Goal: Information Seeking & Learning: Learn about a topic

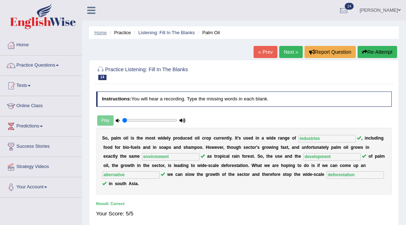
click at [105, 33] on link "Home" at bounding box center [100, 32] width 12 height 5
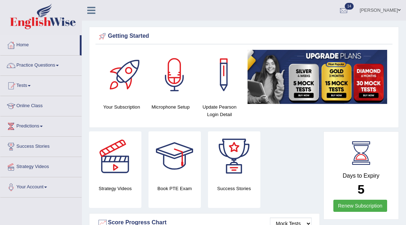
click at [28, 49] on link "Home" at bounding box center [39, 44] width 79 height 18
click at [38, 66] on link "Practice Questions" at bounding box center [40, 65] width 81 height 18
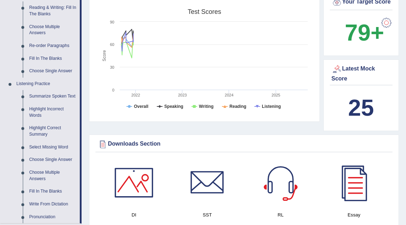
scroll to position [233, 0]
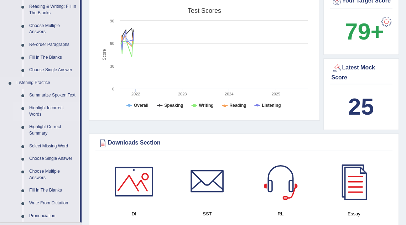
click at [38, 115] on link "Highlight Incorrect Words" at bounding box center [53, 111] width 54 height 19
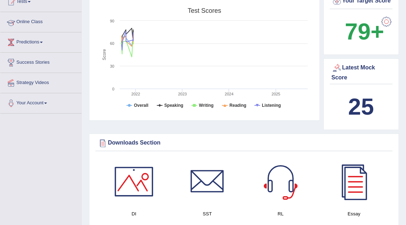
scroll to position [92, 0]
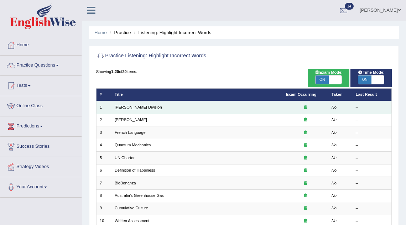
click at [132, 107] on link "Ward Division" at bounding box center [138, 107] width 47 height 4
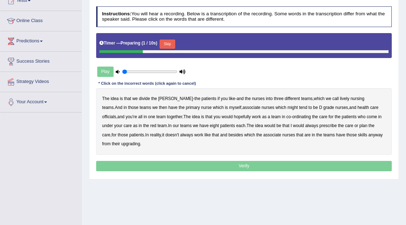
scroll to position [86, 0]
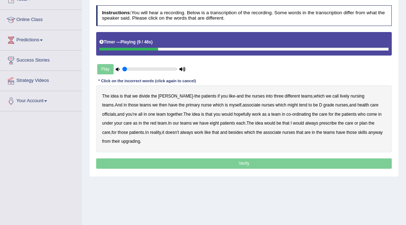
click at [340, 96] on b "lively" at bounding box center [344, 96] width 9 height 5
click at [299, 106] on b "tend" at bounding box center [303, 105] width 8 height 5
click at [287, 103] on b "might" at bounding box center [292, 105] width 10 height 5
click at [299, 104] on b "tend" at bounding box center [303, 105] width 8 height 5
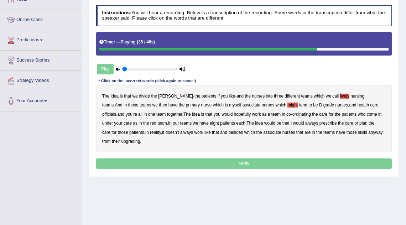
click at [305, 124] on b "always" at bounding box center [311, 123] width 13 height 5
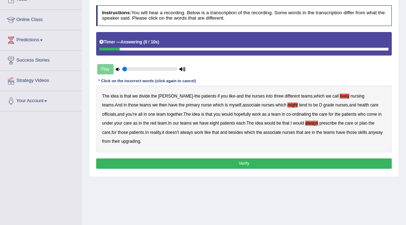
click at [121, 140] on b "upgrading" at bounding box center [130, 141] width 19 height 5
click at [138, 162] on button "Verify" at bounding box center [244, 163] width 296 height 10
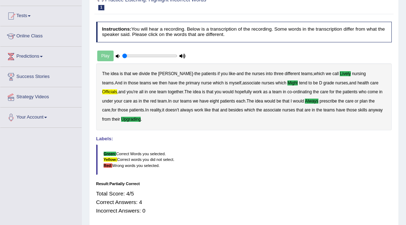
scroll to position [26, 0]
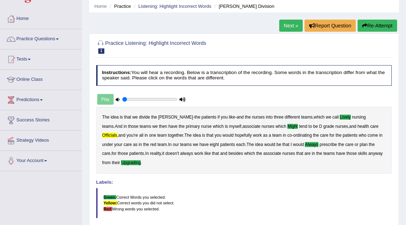
click at [289, 26] on link "Next »" at bounding box center [290, 26] width 23 height 12
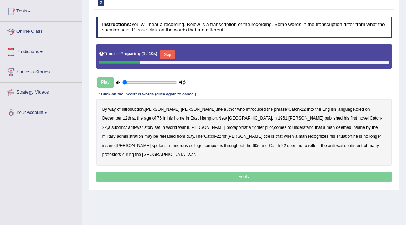
scroll to position [77, 0]
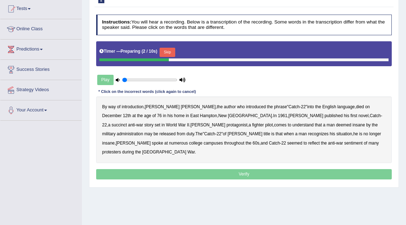
click at [170, 54] on button "Skip" at bounding box center [166, 52] width 15 height 9
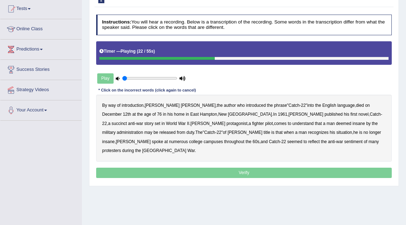
click at [127, 121] on b "succinct" at bounding box center [118, 123] width 15 height 5
click at [143, 130] on b "administration" at bounding box center [130, 132] width 26 height 5
click at [336, 133] on b "situation" at bounding box center [344, 132] width 16 height 5
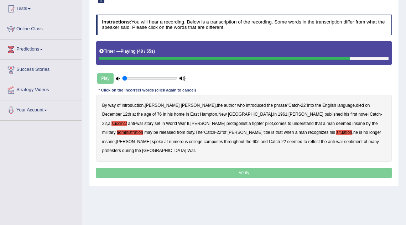
click at [287, 141] on b "seemed" at bounding box center [294, 141] width 15 height 5
click at [344, 141] on b "sentiment" at bounding box center [353, 141] width 19 height 5
click at [244, 168] on p "Verify" at bounding box center [244, 173] width 296 height 10
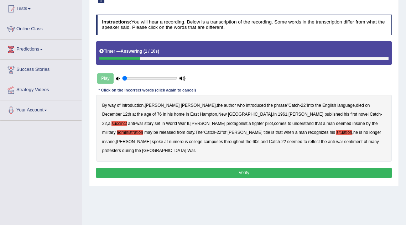
click at [241, 168] on button "Verify" at bounding box center [244, 173] width 296 height 10
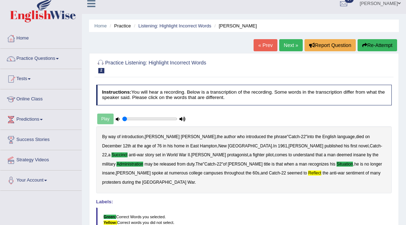
scroll to position [0, 0]
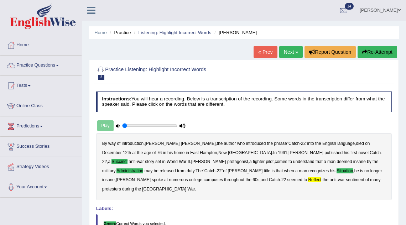
click at [289, 55] on link "Next »" at bounding box center [290, 52] width 23 height 12
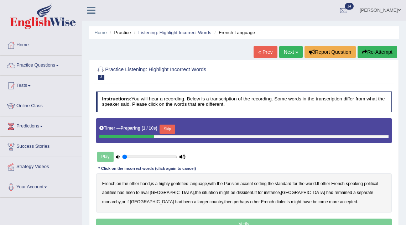
click at [175, 127] on button "Skip" at bounding box center [166, 129] width 15 height 9
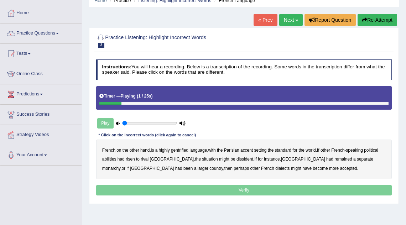
scroll to position [33, 0]
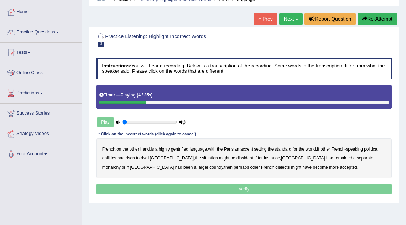
click at [185, 149] on b "gentrified" at bounding box center [179, 149] width 17 height 5
click at [109, 159] on b "abilities" at bounding box center [109, 158] width 14 height 5
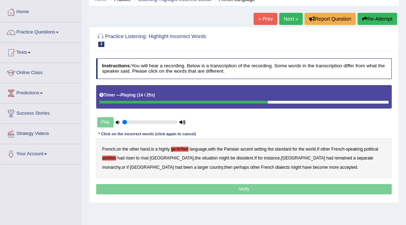
click at [236, 159] on b "dissident" at bounding box center [244, 158] width 17 height 5
click at [120, 165] on b "monarchy" at bounding box center [111, 167] width 18 height 5
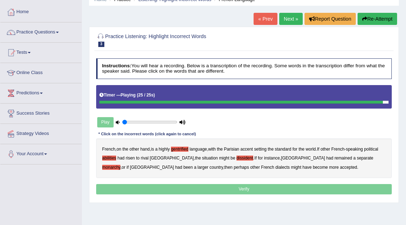
click at [241, 189] on p "Verify" at bounding box center [244, 189] width 296 height 10
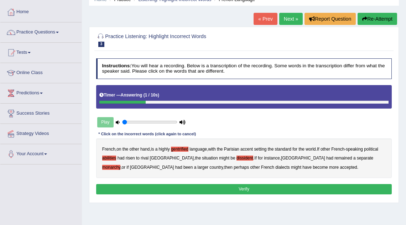
click at [241, 189] on button "Verify" at bounding box center [244, 189] width 296 height 10
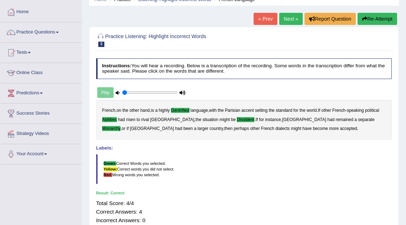
scroll to position [32, 0]
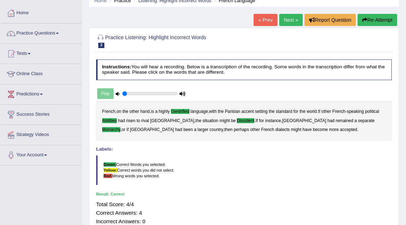
click at [284, 20] on link "Next »" at bounding box center [290, 20] width 23 height 12
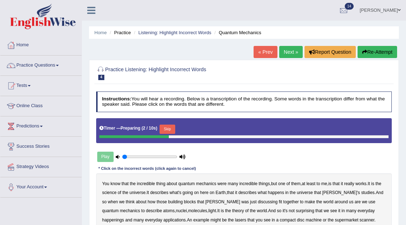
scroll to position [59, 0]
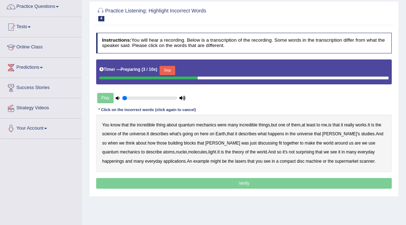
click at [169, 74] on button "Skip" at bounding box center [166, 70] width 15 height 9
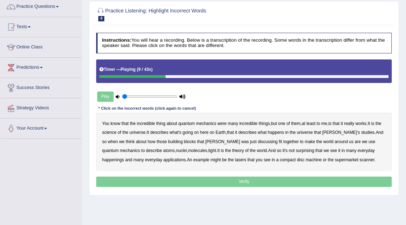
click at [116, 133] on b "science" at bounding box center [109, 132] width 14 height 5
click at [258, 142] on b "discussing" at bounding box center [268, 141] width 20 height 5
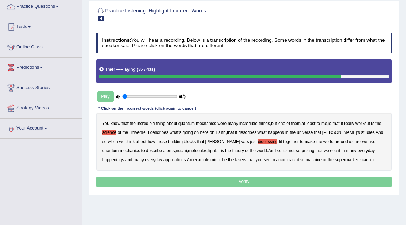
click at [118, 160] on b "happenings" at bounding box center [113, 159] width 22 height 5
click at [322, 179] on p "Verify" at bounding box center [244, 182] width 296 height 10
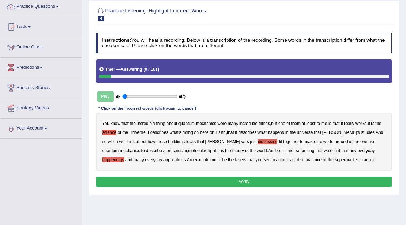
click at [278, 179] on button "Verify" at bounding box center [244, 182] width 296 height 10
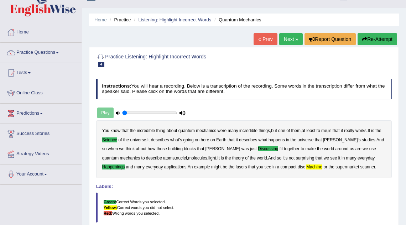
scroll to position [5, 0]
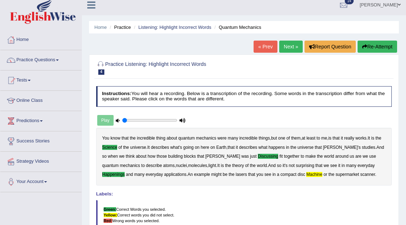
click at [291, 45] on link "Next »" at bounding box center [290, 47] width 23 height 12
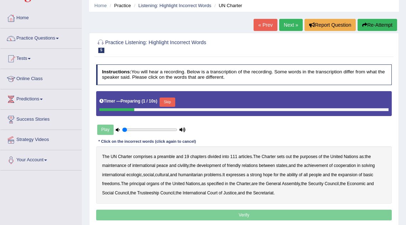
scroll to position [32, 0]
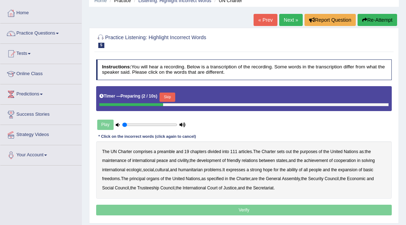
click at [170, 97] on button "Skip" at bounding box center [166, 97] width 15 height 9
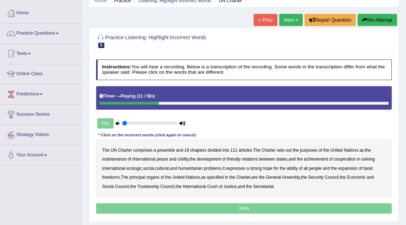
click at [292, 149] on b "out" at bounding box center [289, 150] width 6 height 5
click at [184, 159] on b "civility" at bounding box center [182, 159] width 11 height 5
click at [138, 169] on b "ecologic" at bounding box center [134, 168] width 16 height 5
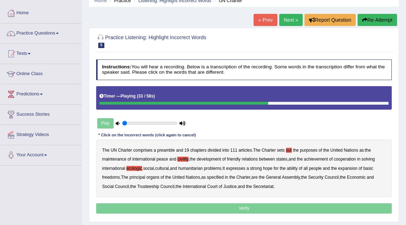
click at [297, 167] on b "ability" at bounding box center [292, 168] width 11 height 5
click at [256, 208] on p "Verify" at bounding box center [244, 208] width 296 height 10
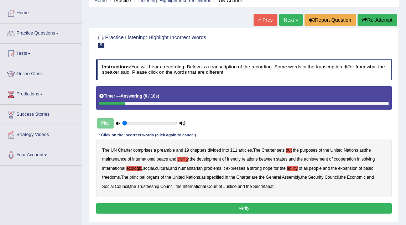
click at [256, 208] on button "Verify" at bounding box center [244, 208] width 296 height 10
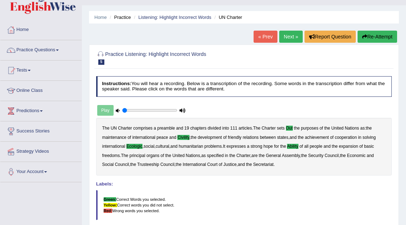
scroll to position [0, 0]
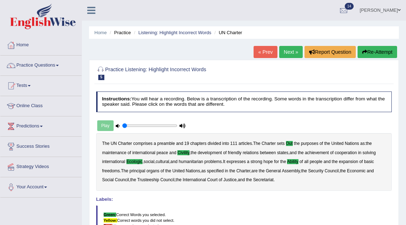
click at [286, 54] on link "Next »" at bounding box center [290, 52] width 23 height 12
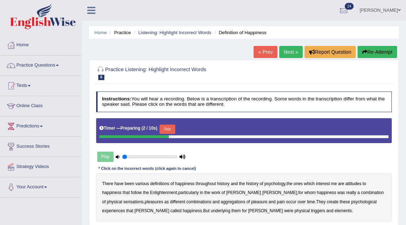
click at [171, 128] on button "Skip" at bounding box center [166, 129] width 15 height 9
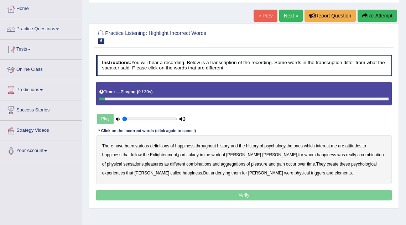
scroll to position [37, 0]
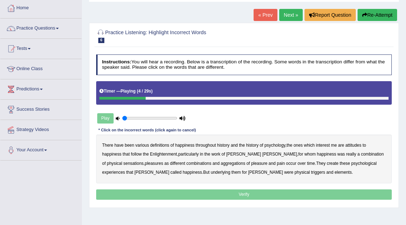
click at [280, 144] on b "psychology" at bounding box center [274, 145] width 21 height 5
click at [360, 146] on b "attitudes" at bounding box center [353, 145] width 16 height 5
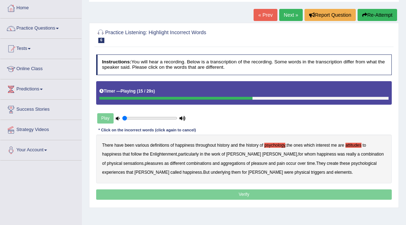
click at [123, 163] on b "sensations" at bounding box center [133, 163] width 20 height 5
click at [326, 164] on b "create" at bounding box center [332, 163] width 12 height 5
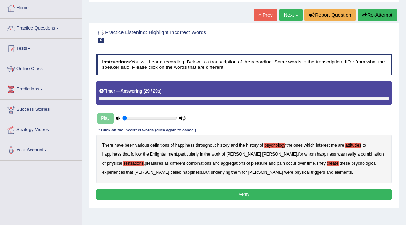
click at [334, 172] on b "elements" at bounding box center [342, 172] width 17 height 5
click at [242, 192] on button "Verify" at bounding box center [244, 194] width 296 height 10
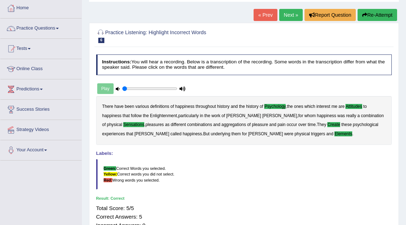
click at [288, 15] on link "Next »" at bounding box center [290, 15] width 23 height 12
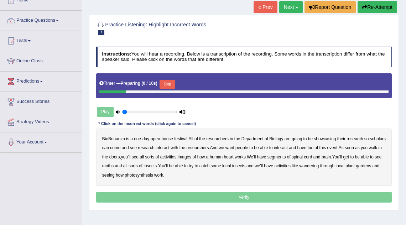
scroll to position [45, 0]
click at [172, 85] on button "Skip" at bounding box center [166, 84] width 15 height 9
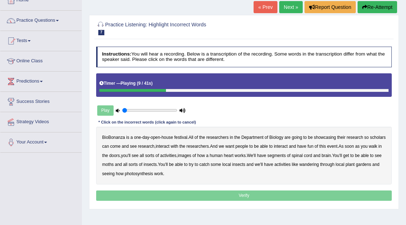
click at [370, 140] on b "scholars" at bounding box center [378, 137] width 16 height 5
click at [191, 154] on b "images" at bounding box center [185, 155] width 14 height 5
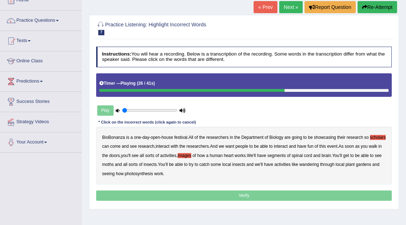
click at [286, 155] on b "segments" at bounding box center [276, 155] width 19 height 5
click at [114, 163] on b "moths" at bounding box center [107, 164] width 11 height 5
click at [319, 164] on b "wandering" at bounding box center [309, 164] width 20 height 5
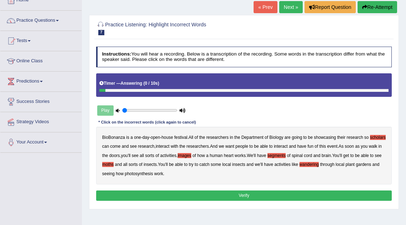
click at [191, 194] on button "Verify" at bounding box center [244, 195] width 296 height 10
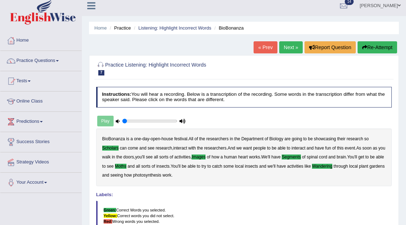
scroll to position [0, 0]
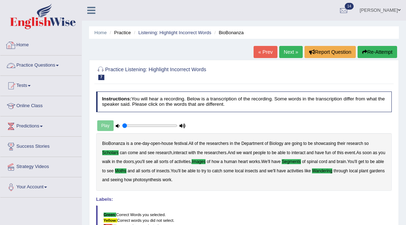
click at [51, 67] on link "Practice Questions" at bounding box center [40, 65] width 81 height 18
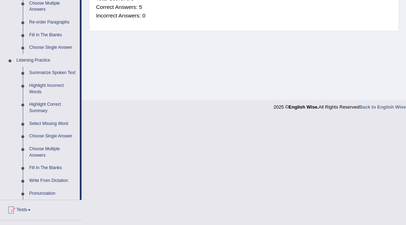
scroll to position [258, 0]
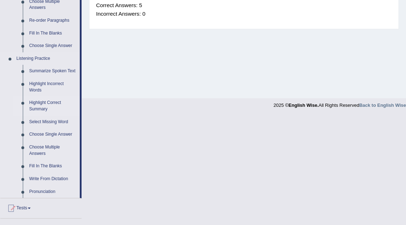
click at [42, 112] on link "Highlight Correct Summary" at bounding box center [53, 105] width 54 height 19
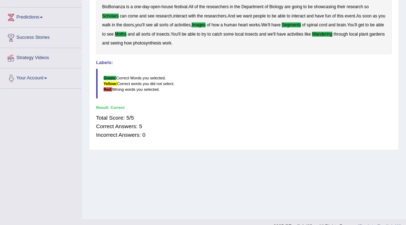
scroll to position [149, 0]
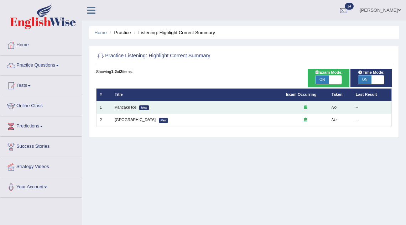
click at [125, 107] on link "Pancake Ice" at bounding box center [126, 107] width 22 height 4
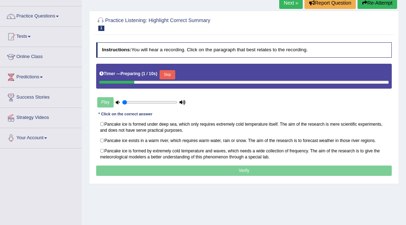
scroll to position [58, 0]
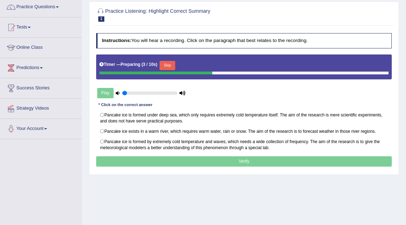
click at [170, 68] on button "Skip" at bounding box center [166, 65] width 15 height 9
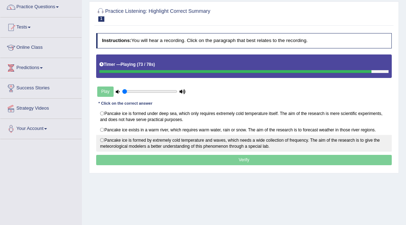
click at [107, 139] on label "Pancake ice is formed by extremely cold temperature and waves, which needs a wi…" at bounding box center [244, 143] width 296 height 17
radio input "true"
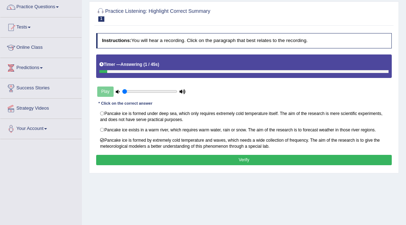
click at [125, 158] on button "Verify" at bounding box center [244, 160] width 296 height 10
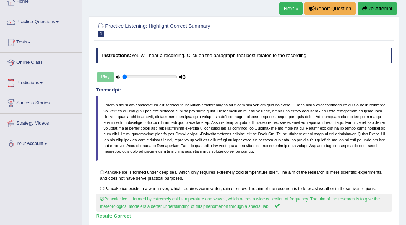
scroll to position [0, 0]
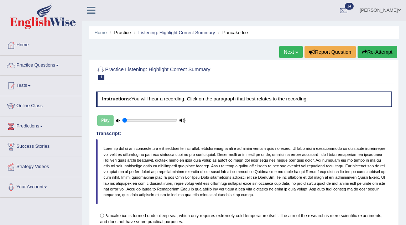
click at [285, 51] on link "Next »" at bounding box center [290, 52] width 23 height 12
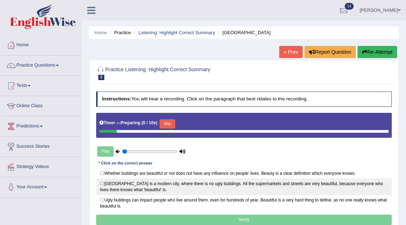
scroll to position [54, 0]
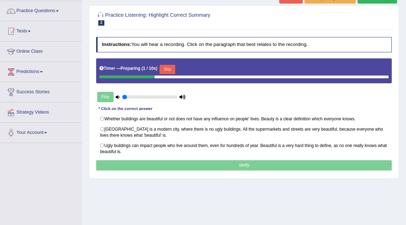
click at [167, 70] on button "Skip" at bounding box center [166, 69] width 15 height 9
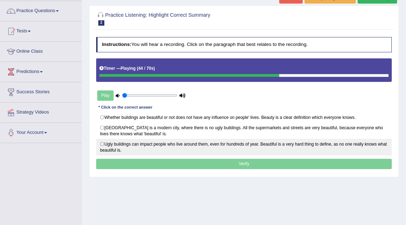
click at [280, 147] on label "Ugly buildings can impact people who live around them, even for hundreds of yea…" at bounding box center [244, 147] width 296 height 17
radio input "true"
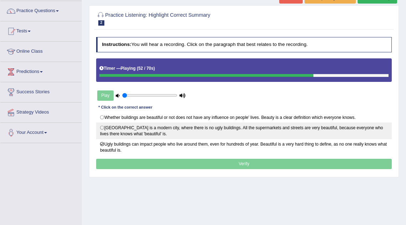
click at [279, 136] on label "[GEOGRAPHIC_DATA] is a modern city, where there is no ugly buildings. All the s…" at bounding box center [244, 130] width 296 height 17
radio input "true"
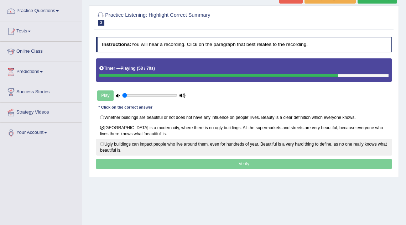
click at [269, 152] on label "Ugly buildings can impact people who live around them, even for hundreds of yea…" at bounding box center [244, 147] width 296 height 17
radio input "true"
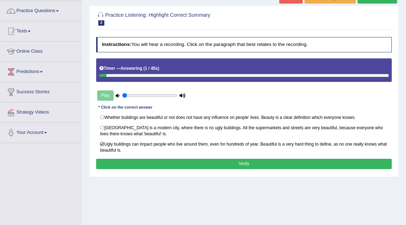
click at [259, 162] on button "Verify" at bounding box center [244, 164] width 296 height 10
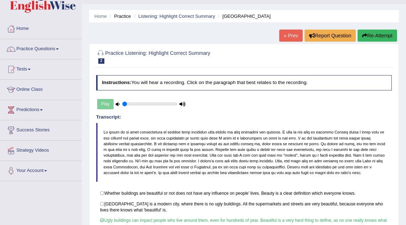
scroll to position [0, 0]
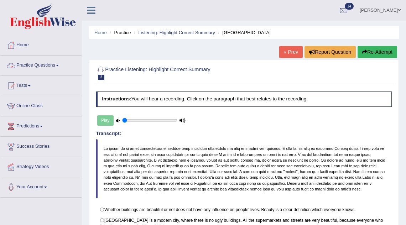
click at [46, 62] on link "Practice Questions" at bounding box center [40, 65] width 81 height 18
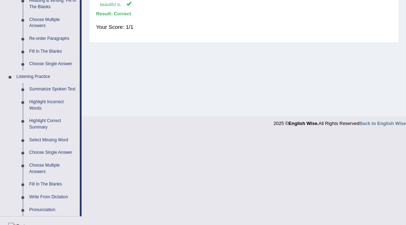
scroll to position [262, 0]
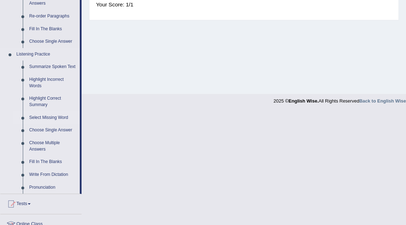
click at [53, 124] on link "Select Missing Word" at bounding box center [53, 117] width 54 height 13
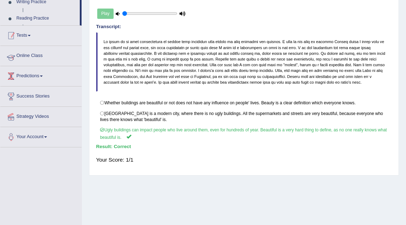
scroll to position [93, 0]
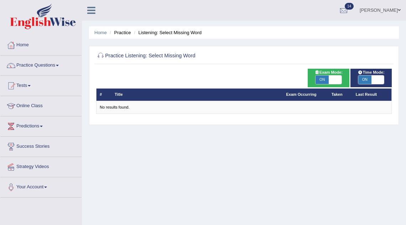
click at [341, 78] on div "ON OFF" at bounding box center [328, 79] width 26 height 9
click at [335, 79] on span at bounding box center [335, 79] width 13 height 9
checkbox input "false"
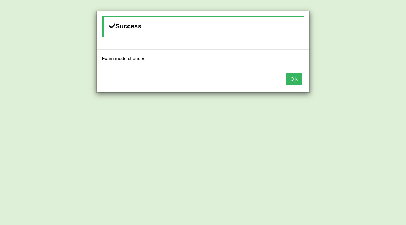
click at [297, 82] on button "OK" at bounding box center [294, 79] width 16 height 12
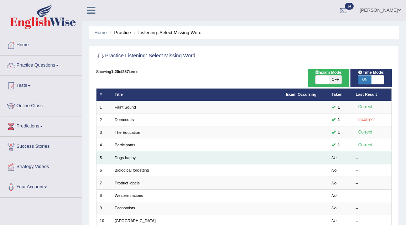
click at [247, 163] on td "Dogs happy" at bounding box center [196, 158] width 171 height 12
click at [128, 157] on link "Dogs happy" at bounding box center [125, 158] width 21 height 4
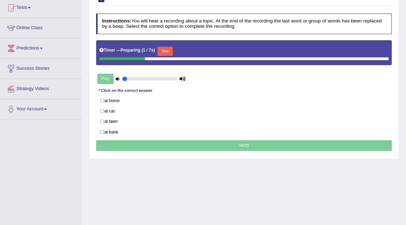
scroll to position [97, 0]
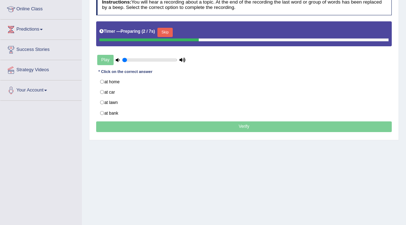
click at [162, 30] on button "Skip" at bounding box center [164, 32] width 15 height 9
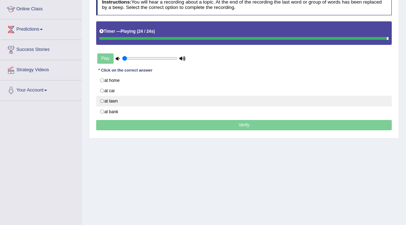
click at [128, 102] on label "at lawn" at bounding box center [244, 101] width 296 height 11
radio input "true"
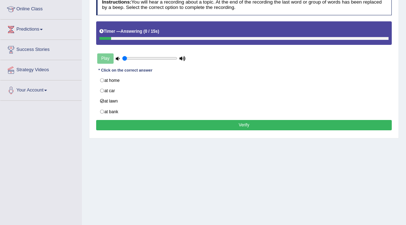
click at [144, 125] on button "Verify" at bounding box center [244, 125] width 296 height 10
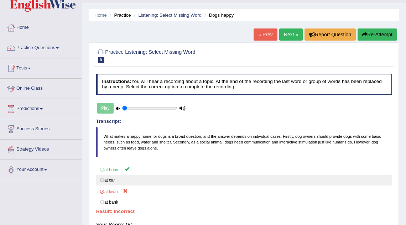
scroll to position [0, 0]
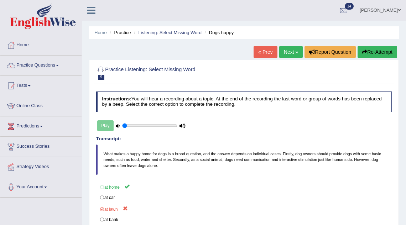
click at [290, 49] on link "Next »" at bounding box center [290, 52] width 23 height 12
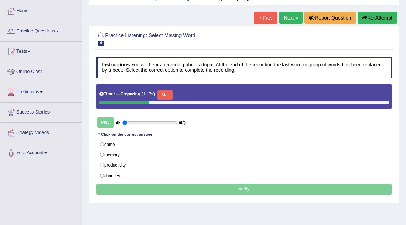
scroll to position [38, 0]
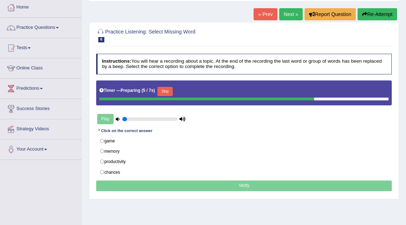
click at [170, 92] on button "Skip" at bounding box center [164, 91] width 15 height 9
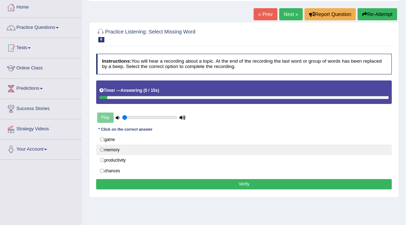
click at [124, 149] on label "memory" at bounding box center [244, 150] width 296 height 11
radio input "true"
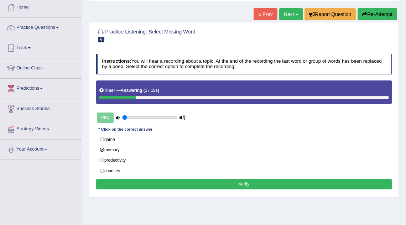
click at [133, 179] on button "Verify" at bounding box center [244, 184] width 296 height 10
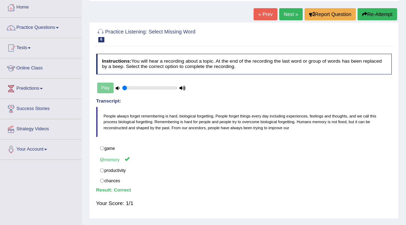
click at [292, 17] on link "Next »" at bounding box center [290, 14] width 23 height 12
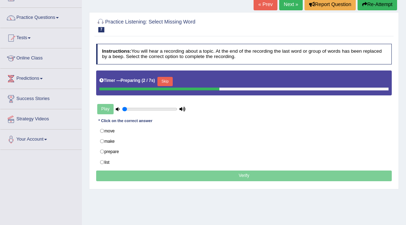
scroll to position [49, 0]
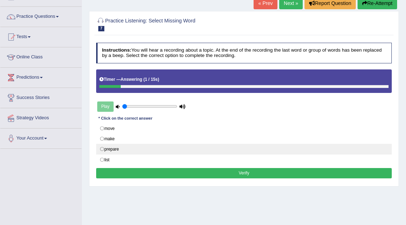
click at [123, 149] on label "prepare" at bounding box center [244, 149] width 296 height 11
radio input "true"
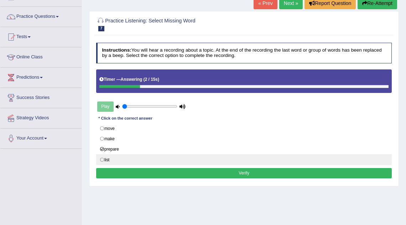
click at [116, 156] on label "list" at bounding box center [244, 159] width 296 height 11
radio input "true"
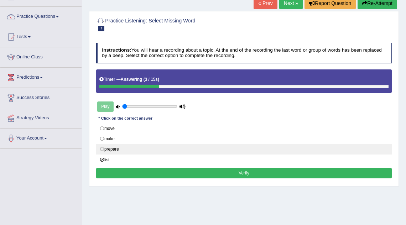
click at [116, 148] on label "prepare" at bounding box center [244, 149] width 296 height 11
radio input "true"
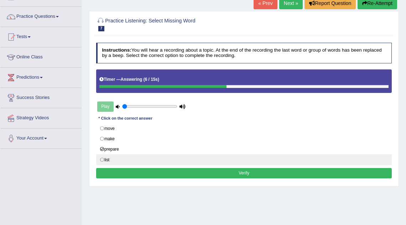
click at [112, 155] on label "list" at bounding box center [244, 159] width 296 height 11
radio input "true"
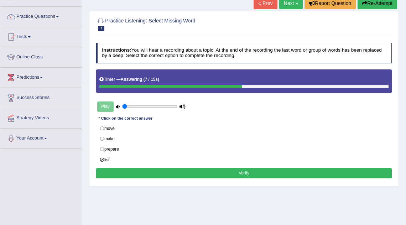
click at [138, 172] on button "Verify" at bounding box center [244, 173] width 296 height 10
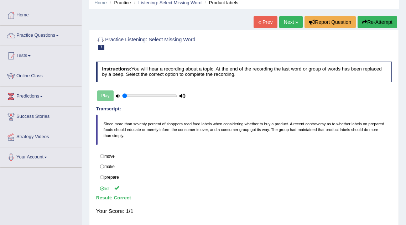
scroll to position [29, 0]
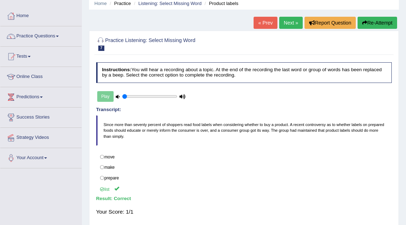
click at [289, 19] on link "Next »" at bounding box center [290, 23] width 23 height 12
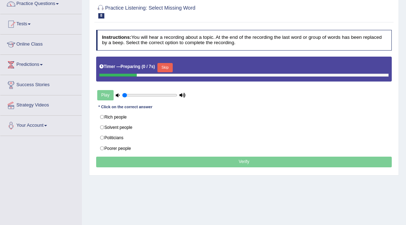
scroll to position [62, 0]
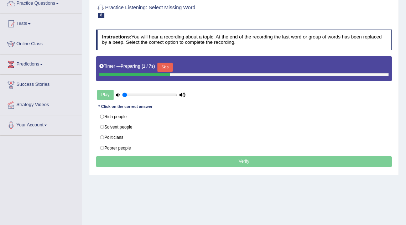
click at [170, 65] on button "Skip" at bounding box center [164, 67] width 15 height 9
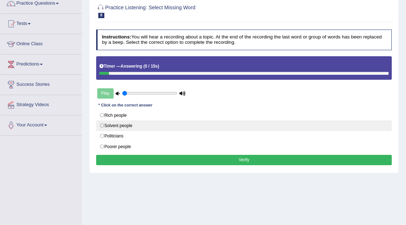
click at [125, 126] on label "Solvent people" at bounding box center [244, 125] width 296 height 11
radio input "true"
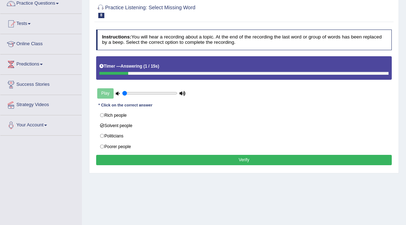
click at [136, 160] on button "Verify" at bounding box center [244, 160] width 296 height 10
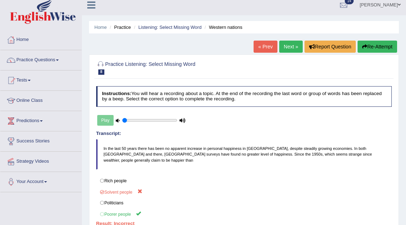
scroll to position [5, 0]
click at [283, 47] on link "Next »" at bounding box center [290, 47] width 23 height 12
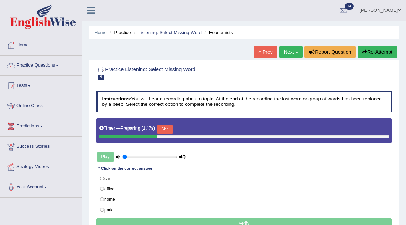
click at [171, 131] on button "Skip" at bounding box center [164, 129] width 15 height 9
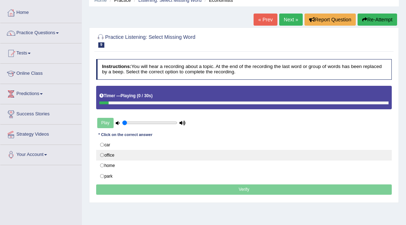
scroll to position [33, 0]
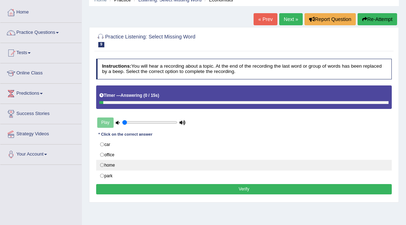
click at [128, 164] on label "home" at bounding box center [244, 165] width 296 height 11
radio input "true"
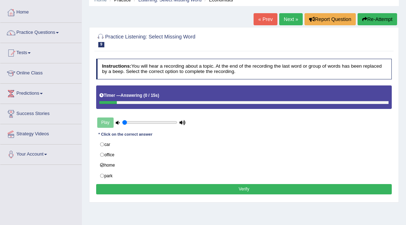
click at [138, 186] on button "Verify" at bounding box center [244, 189] width 296 height 10
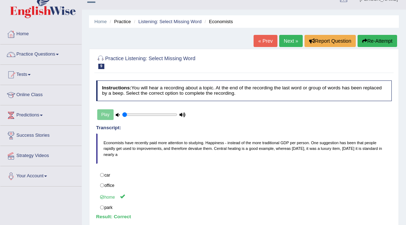
scroll to position [0, 0]
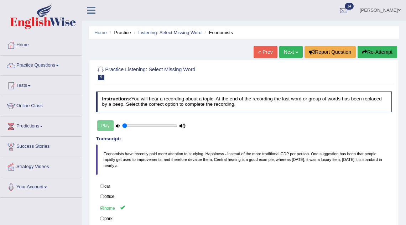
click at [289, 49] on link "Next »" at bounding box center [290, 52] width 23 height 12
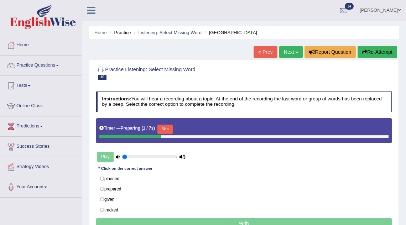
click at [168, 132] on button "Skip" at bounding box center [164, 129] width 15 height 9
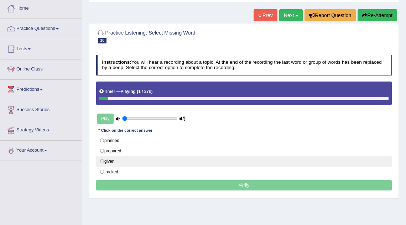
scroll to position [41, 0]
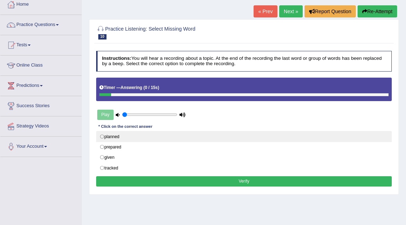
click at [118, 135] on label "planned" at bounding box center [244, 136] width 296 height 11
radio input "true"
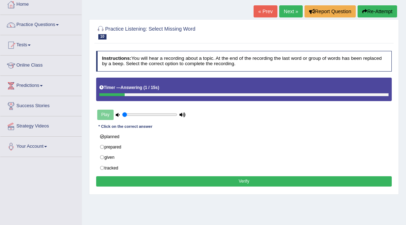
click at [154, 180] on button "Verify" at bounding box center [244, 181] width 296 height 10
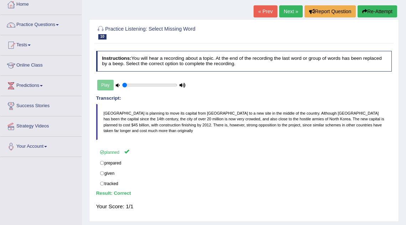
scroll to position [0, 0]
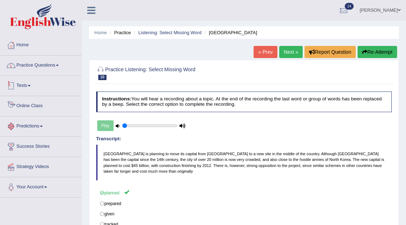
click at [54, 68] on link "Practice Questions" at bounding box center [40, 65] width 81 height 18
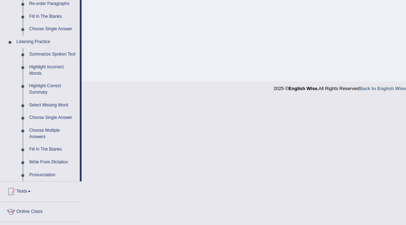
scroll to position [278, 0]
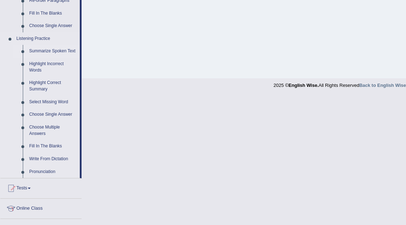
click at [35, 51] on link "Summarize Spoken Text" at bounding box center [53, 51] width 54 height 13
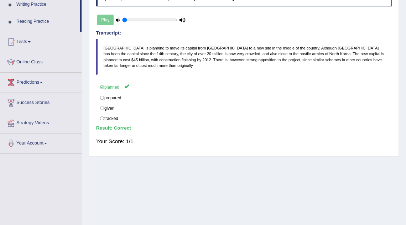
scroll to position [87, 0]
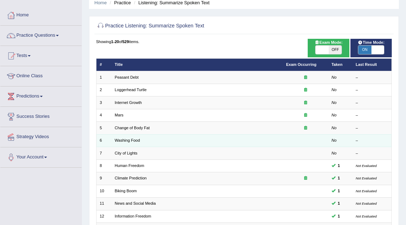
scroll to position [40, 0]
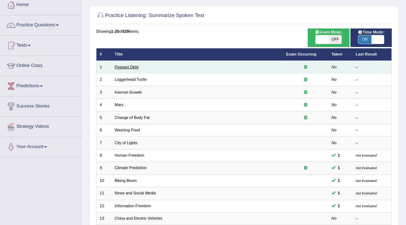
click at [138, 65] on link "Peasant Debt" at bounding box center [127, 67] width 24 height 4
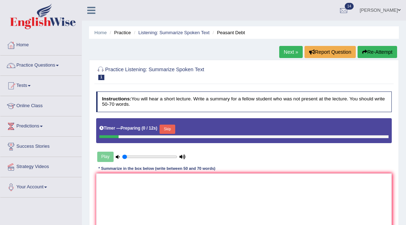
scroll to position [31, 0]
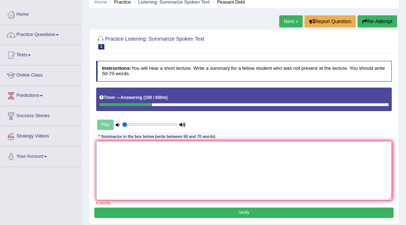
click at [118, 156] on textarea at bounding box center [244, 170] width 296 height 59
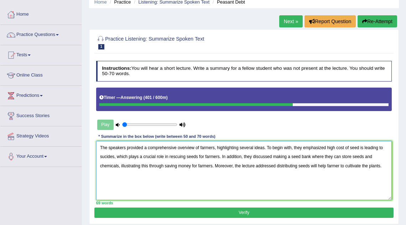
type textarea "The speakers provided a comprehensive overview of farmers, highlighting several…"
click at [166, 213] on button "Verify" at bounding box center [243, 213] width 299 height 10
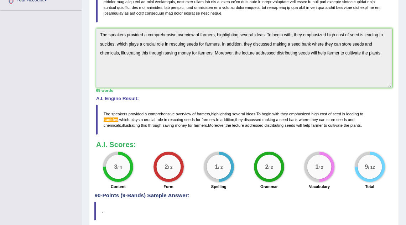
scroll to position [196, 0]
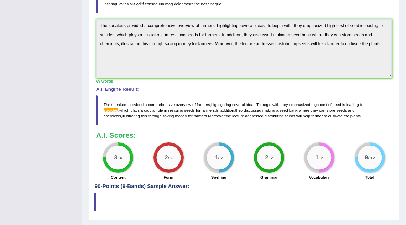
click at [118, 108] on span "sucides" at bounding box center [111, 110] width 15 height 4
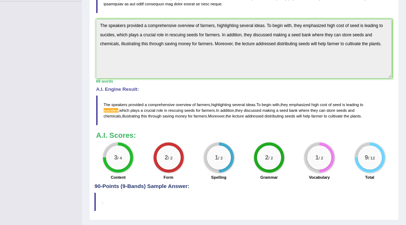
click at [118, 108] on span "sucides" at bounding box center [111, 110] width 15 height 4
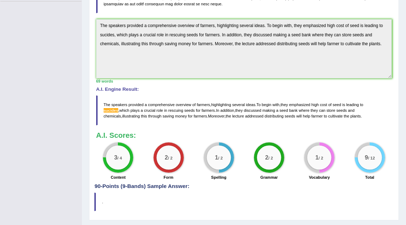
click at [118, 108] on span "sucides" at bounding box center [111, 110] width 15 height 4
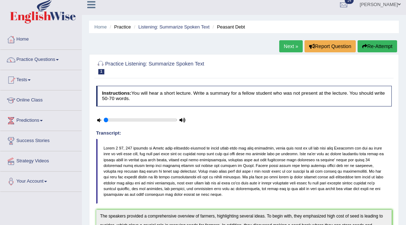
scroll to position [2, 0]
